Goal: Task Accomplishment & Management: Use online tool/utility

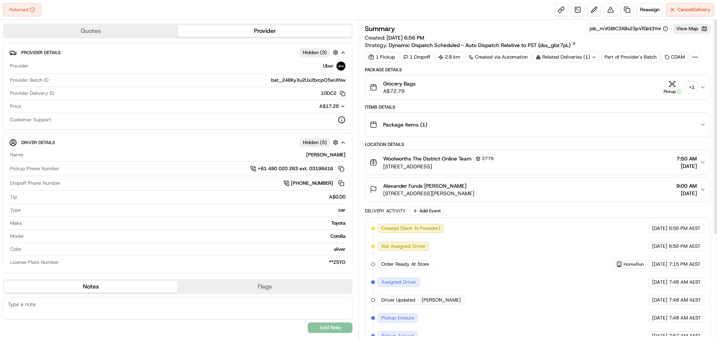
click at [693, 86] on div "+ 1" at bounding box center [691, 87] width 10 height 10
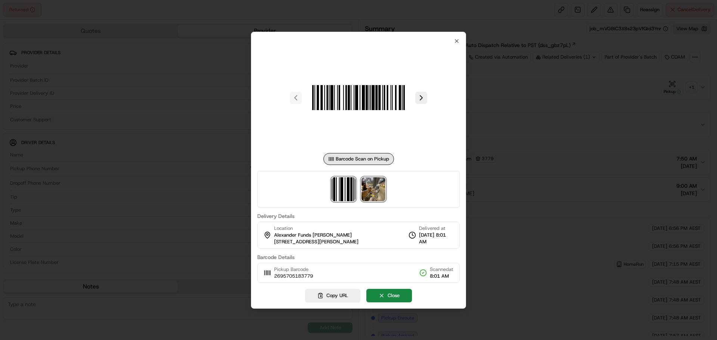
click at [371, 192] on img at bounding box center [373, 189] width 24 height 24
click at [490, 177] on div at bounding box center [358, 170] width 717 height 340
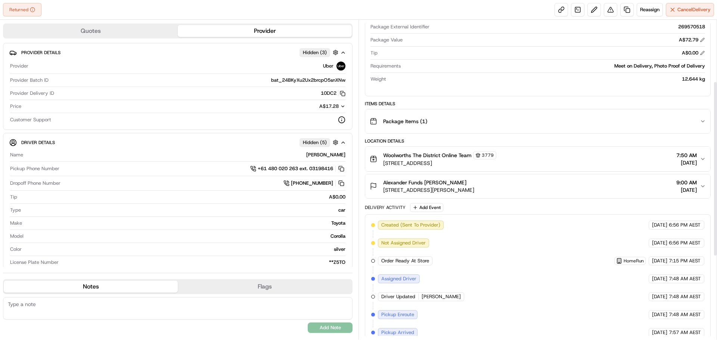
scroll to position [1, 0]
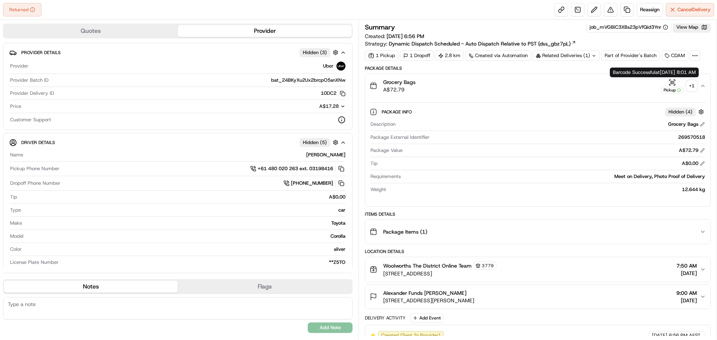
click at [692, 85] on div "+ 1" at bounding box center [691, 86] width 10 height 10
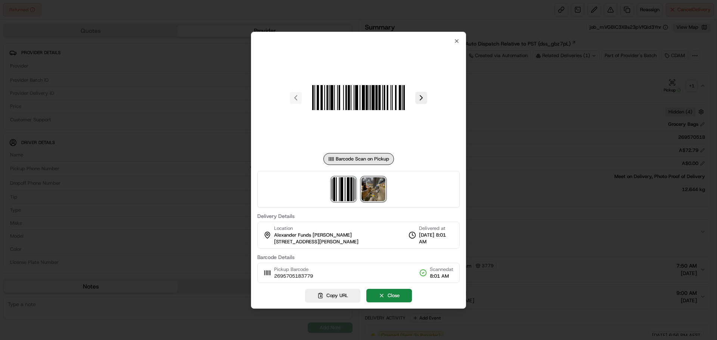
click at [375, 190] on img at bounding box center [373, 189] width 24 height 24
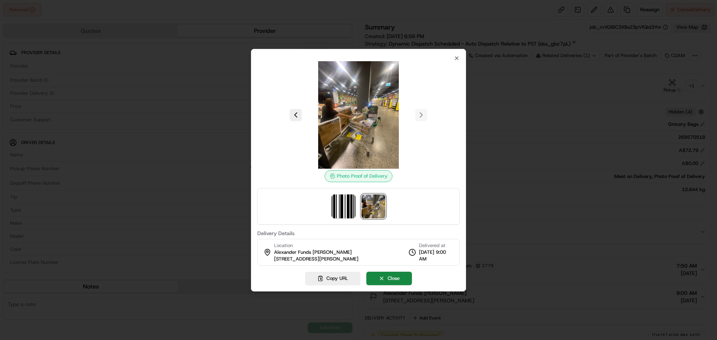
click at [517, 213] on div at bounding box center [358, 170] width 717 height 340
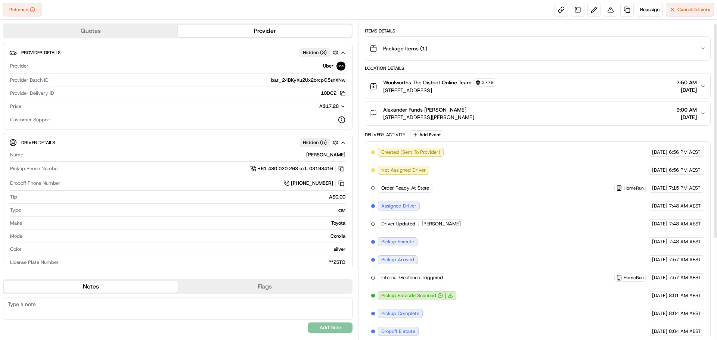
scroll to position [0, 0]
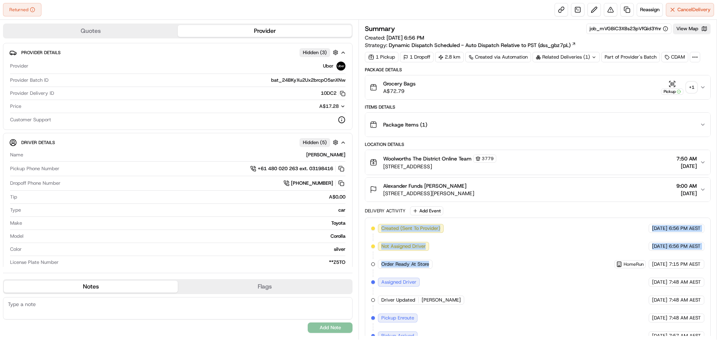
drag, startPoint x: 381, startPoint y: 228, endPoint x: 431, endPoint y: 267, distance: 63.6
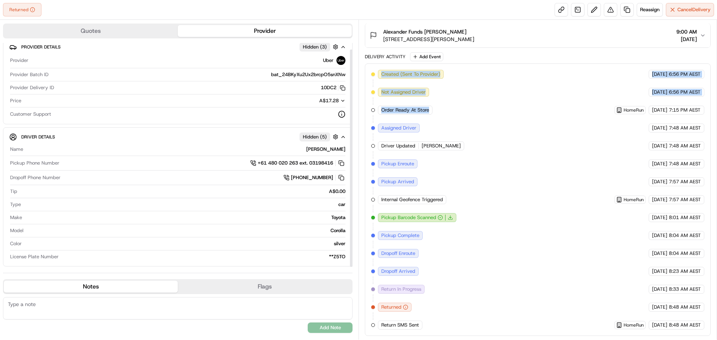
scroll to position [7, 0]
click at [124, 306] on textarea at bounding box center [178, 308] width 350 height 22
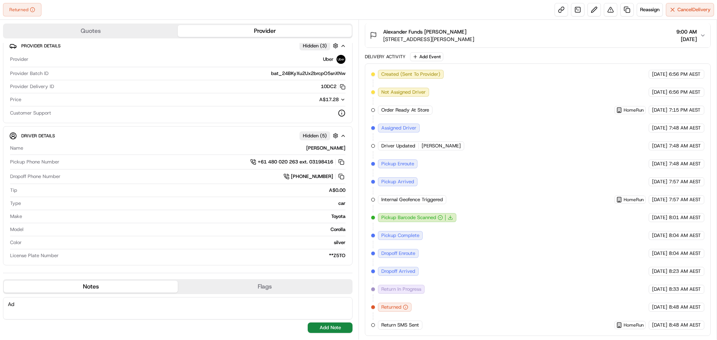
type textarea "A"
drag, startPoint x: 102, startPoint y: 308, endPoint x: 2, endPoint y: 308, distance: 100.5
click at [1, 309] on div "Quotes Provider Provider Details Hidden ( 3 ) Provider Uber Provider Batch ID b…" at bounding box center [179, 180] width 359 height 320
type textarea "Deliver directly to the door please"
click at [648, 13] on button "Reassign" at bounding box center [650, 9] width 26 height 13
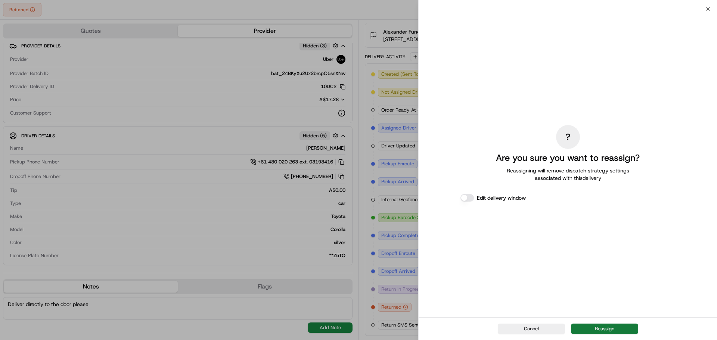
click at [591, 331] on button "Reassign" at bounding box center [604, 329] width 67 height 10
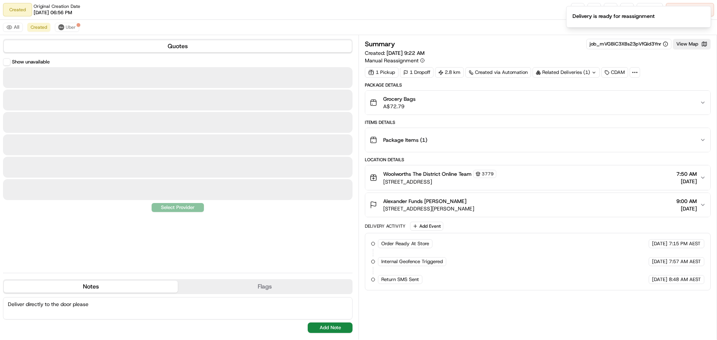
scroll to position [0, 0]
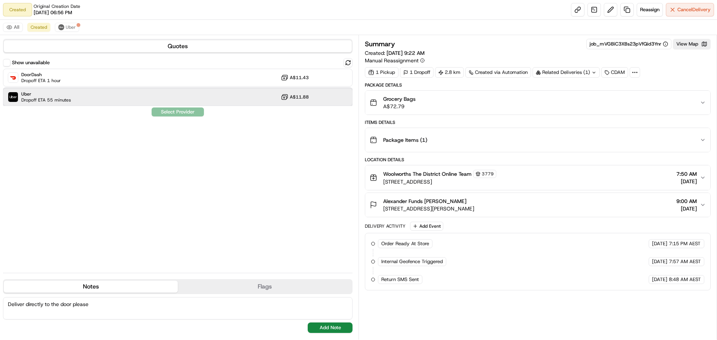
click at [81, 99] on div "Uber Dropoff ETA 55 minutes A$11.88" at bounding box center [178, 97] width 350 height 18
click at [175, 114] on button "Assign Provider" at bounding box center [177, 112] width 53 height 9
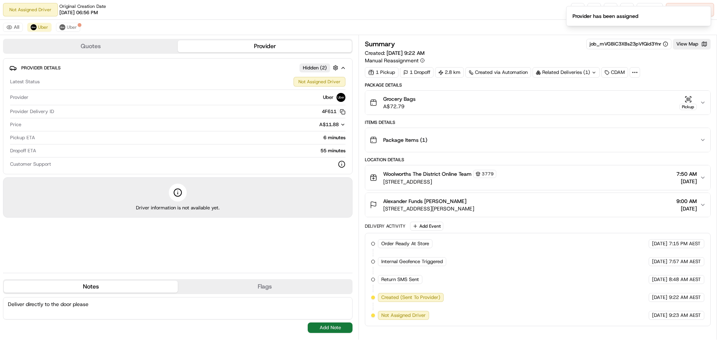
click at [321, 328] on button "Add Note" at bounding box center [330, 328] width 45 height 10
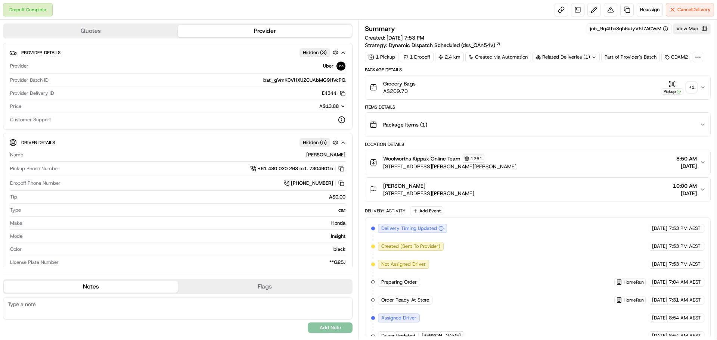
click at [691, 90] on div "+ 1" at bounding box center [691, 87] width 10 height 10
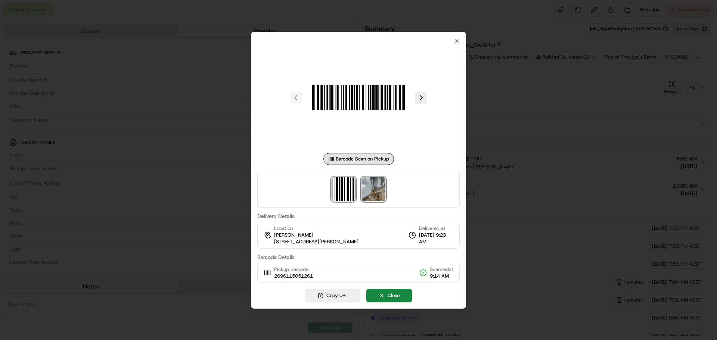
click at [381, 197] on img at bounding box center [373, 189] width 24 height 24
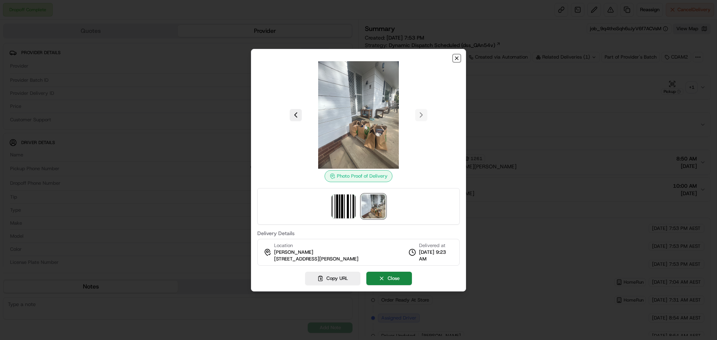
click at [456, 57] on icon "button" at bounding box center [456, 58] width 3 height 3
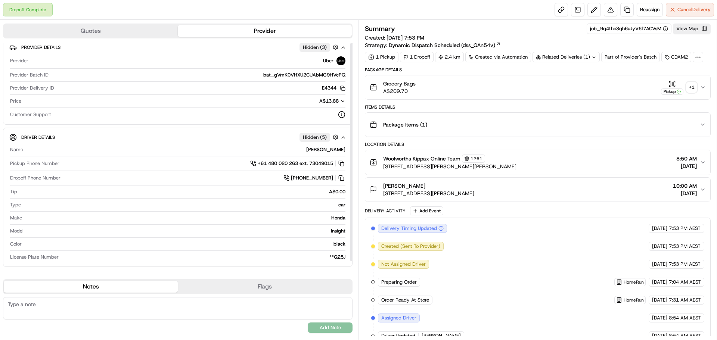
scroll to position [7, 0]
